Goal: Task Accomplishment & Management: Manage account settings

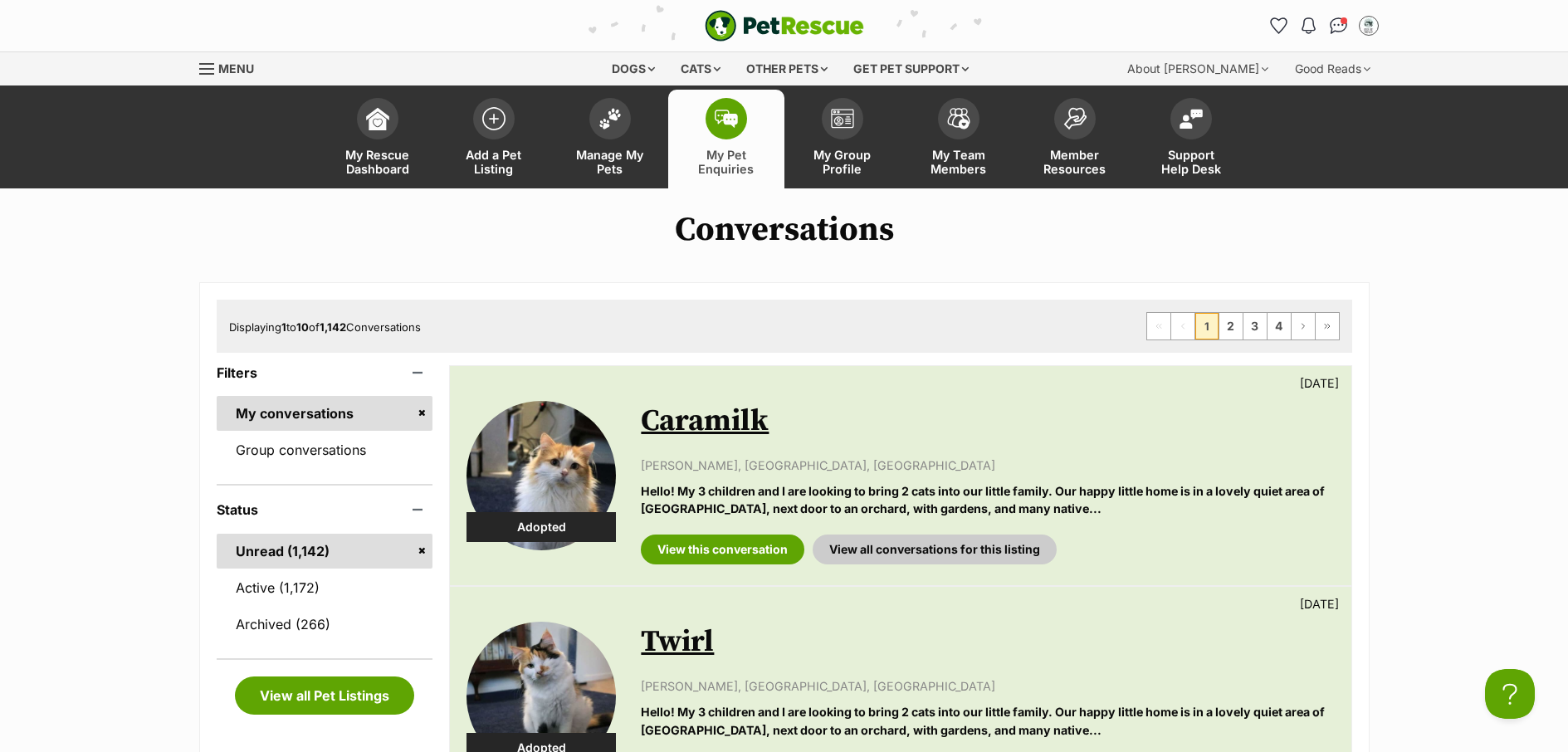
click at [293, 586] on link "Active (1,172)" at bounding box center [325, 587] width 217 height 35
click at [269, 588] on link "Active (1,172)" at bounding box center [325, 587] width 217 height 35
